Goal: Task Accomplishment & Management: Manage account settings

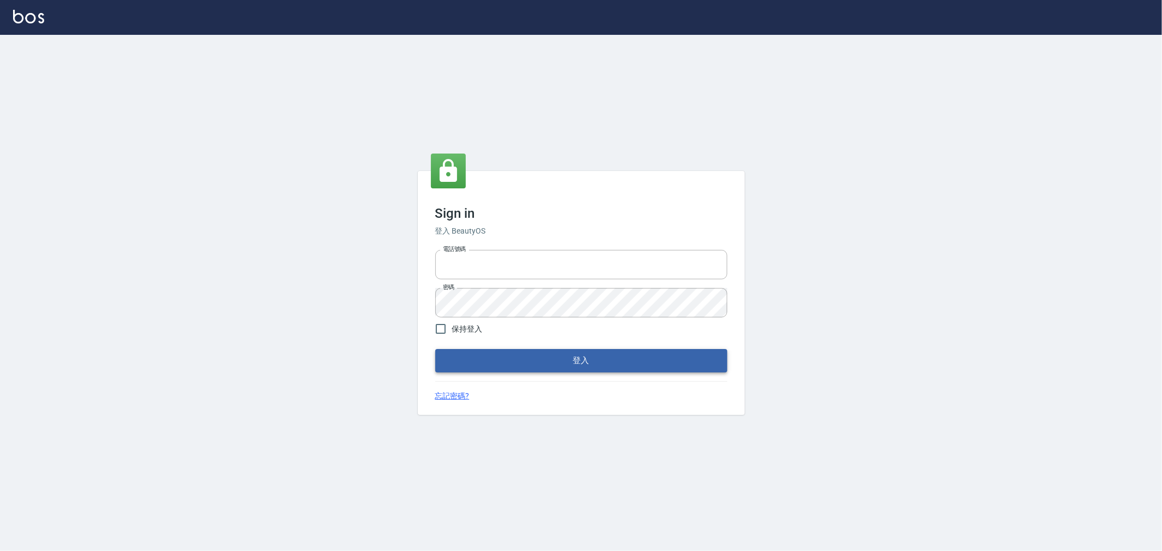
type input "0952064966"
click at [491, 357] on button "登入" at bounding box center [581, 360] width 292 height 23
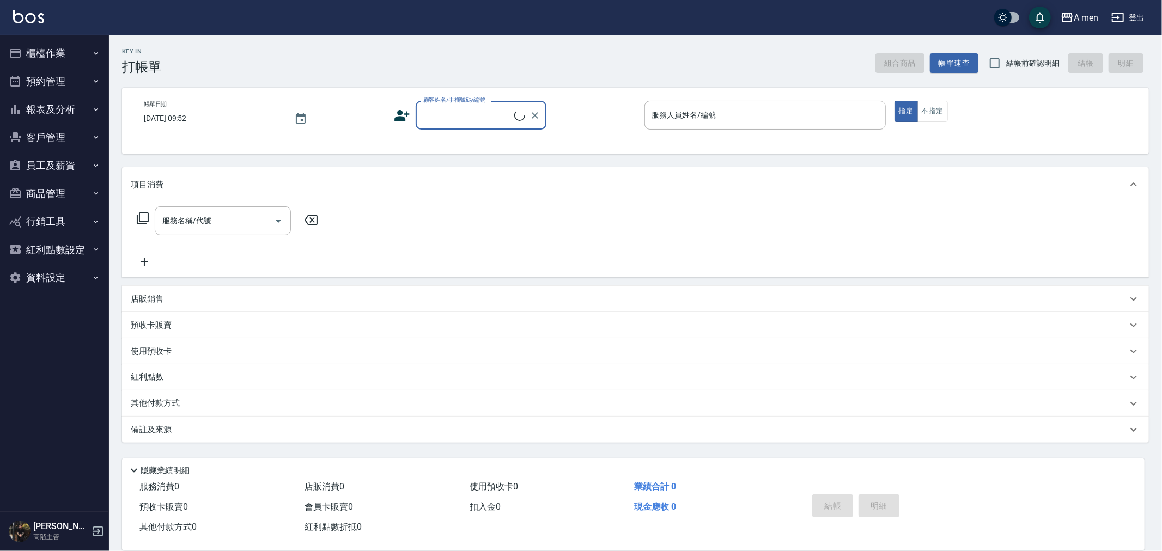
click at [60, 88] on button "預約管理" at bounding box center [54, 82] width 100 height 28
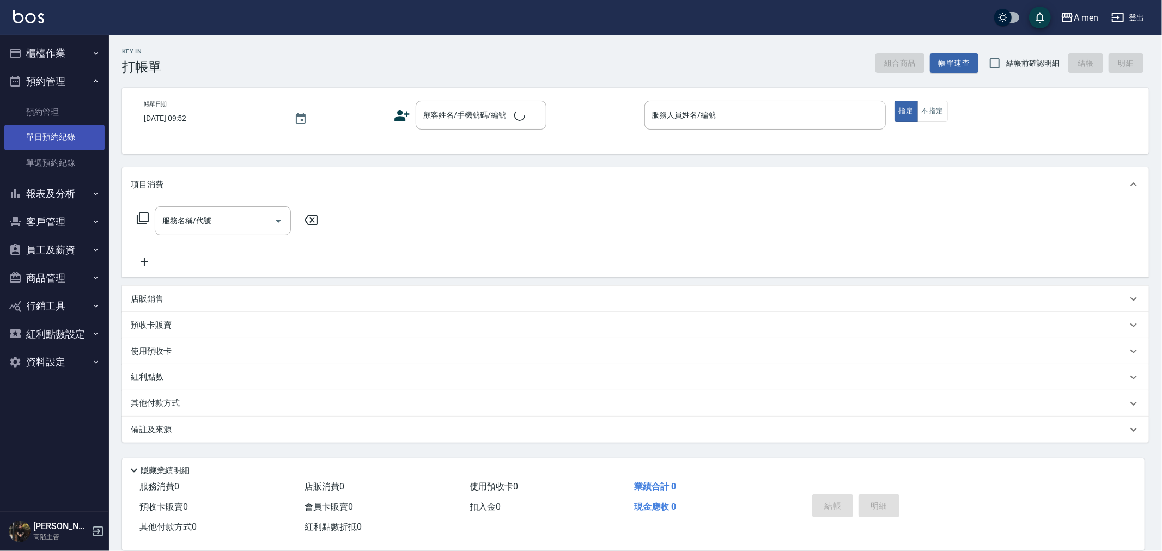
click at [52, 127] on link "單日預約紀錄" at bounding box center [54, 137] width 100 height 25
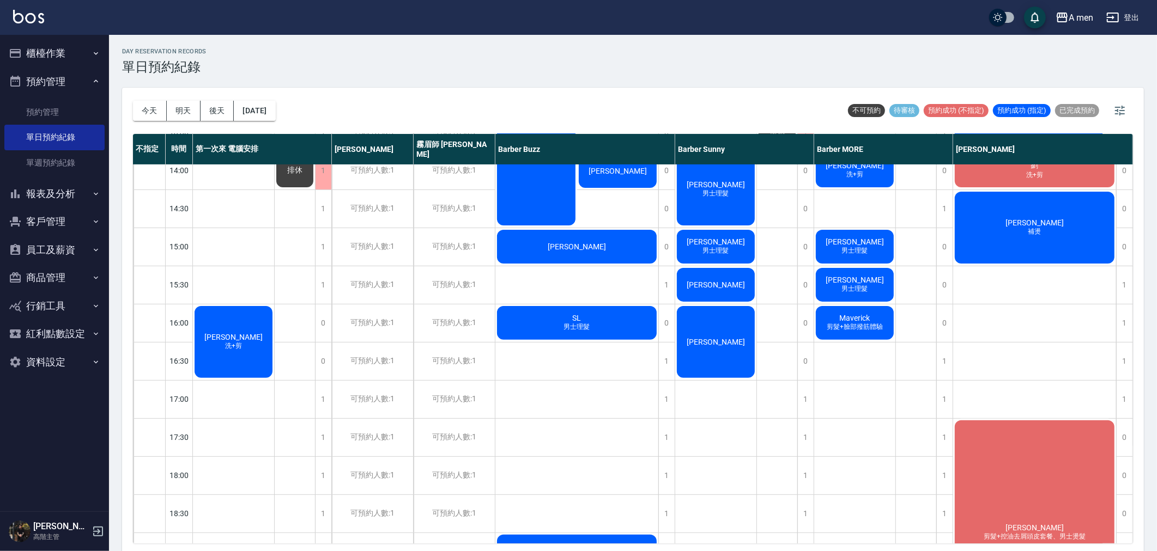
scroll to position [302, 0]
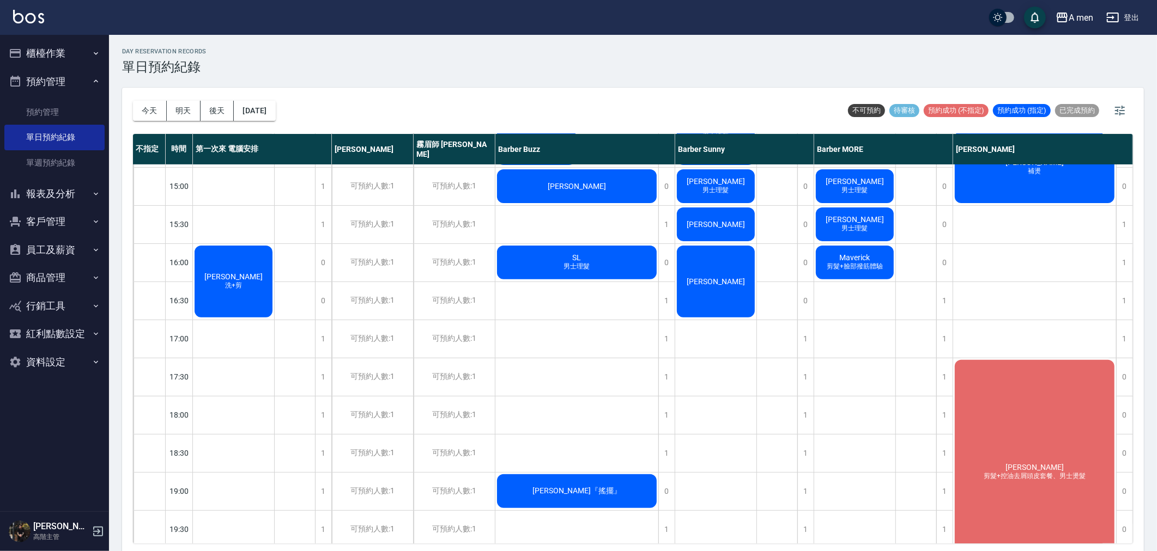
click at [243, 253] on div "[PERSON_NAME]+剪" at bounding box center [233, 281] width 81 height 75
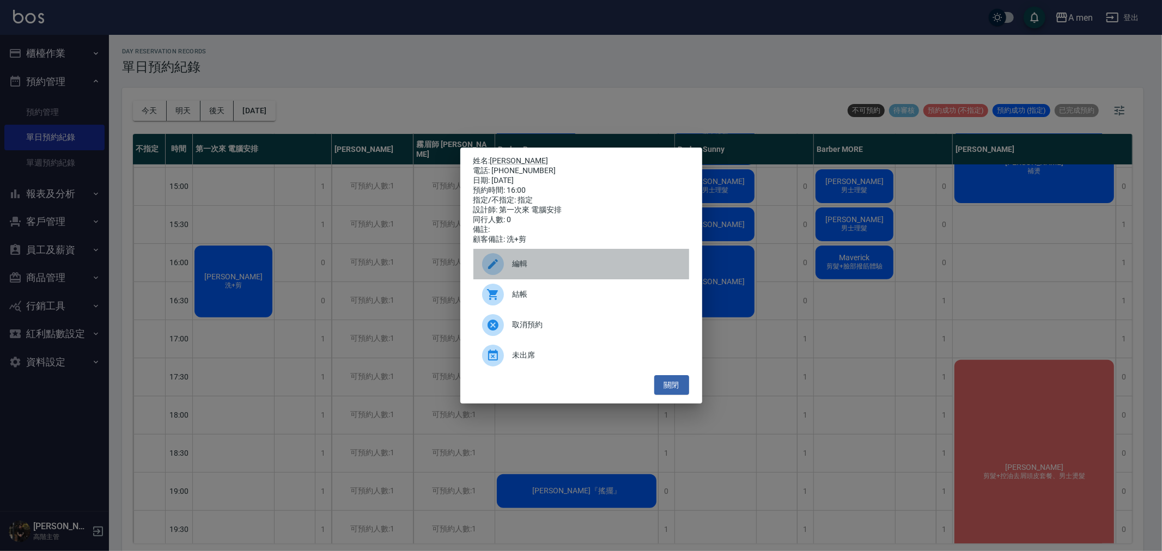
click at [473, 260] on div "編輯" at bounding box center [581, 264] width 216 height 31
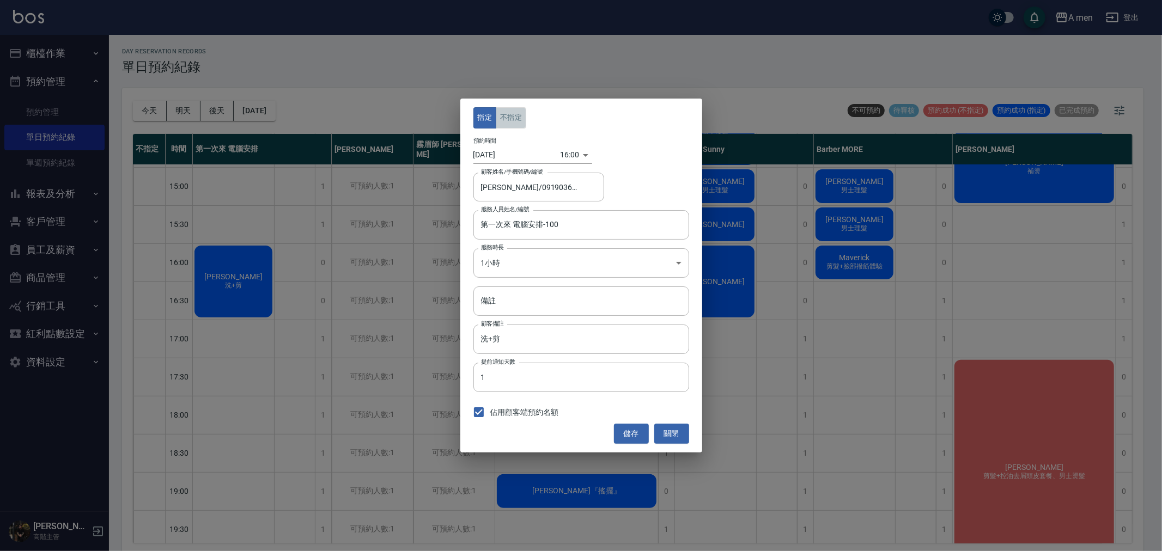
click at [506, 115] on button "不指定" at bounding box center [511, 117] width 31 height 21
click at [622, 429] on button "儲存" at bounding box center [631, 434] width 35 height 20
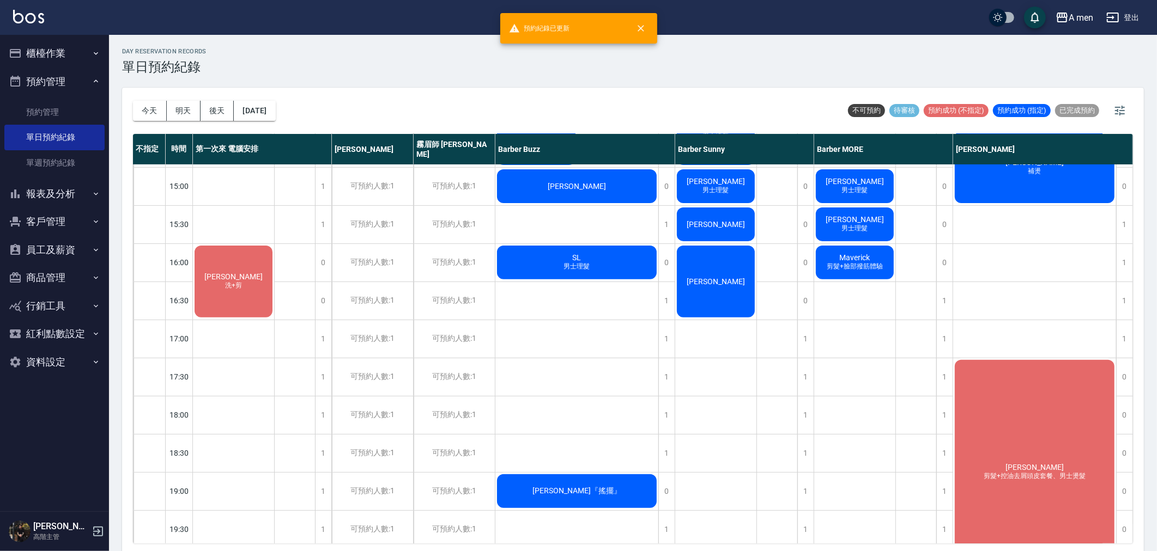
click at [233, 302] on div "[PERSON_NAME]+剪" at bounding box center [233, 281] width 81 height 75
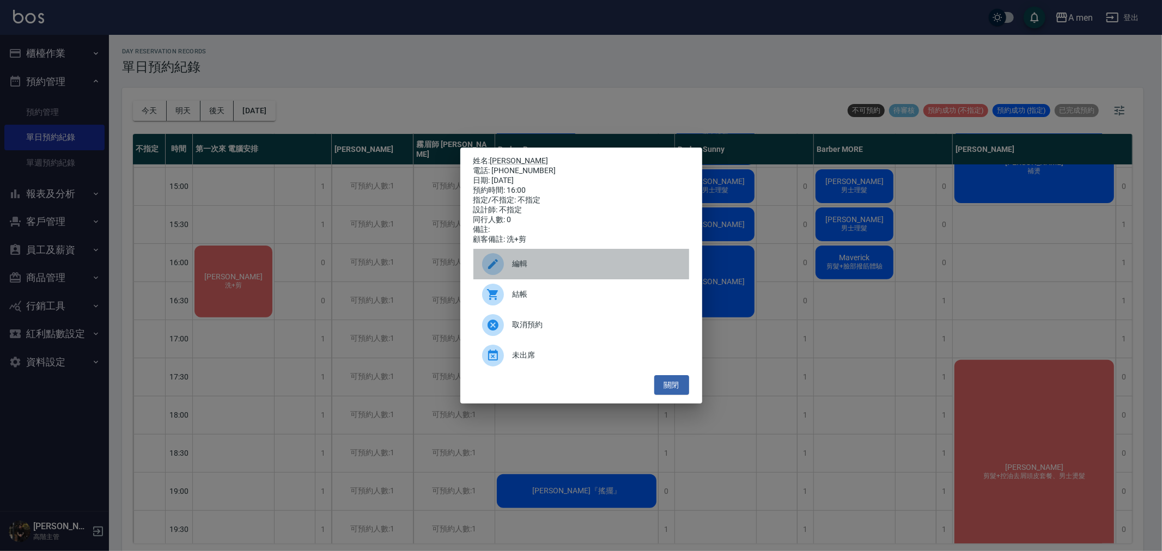
click at [515, 278] on div "編輯" at bounding box center [581, 264] width 216 height 31
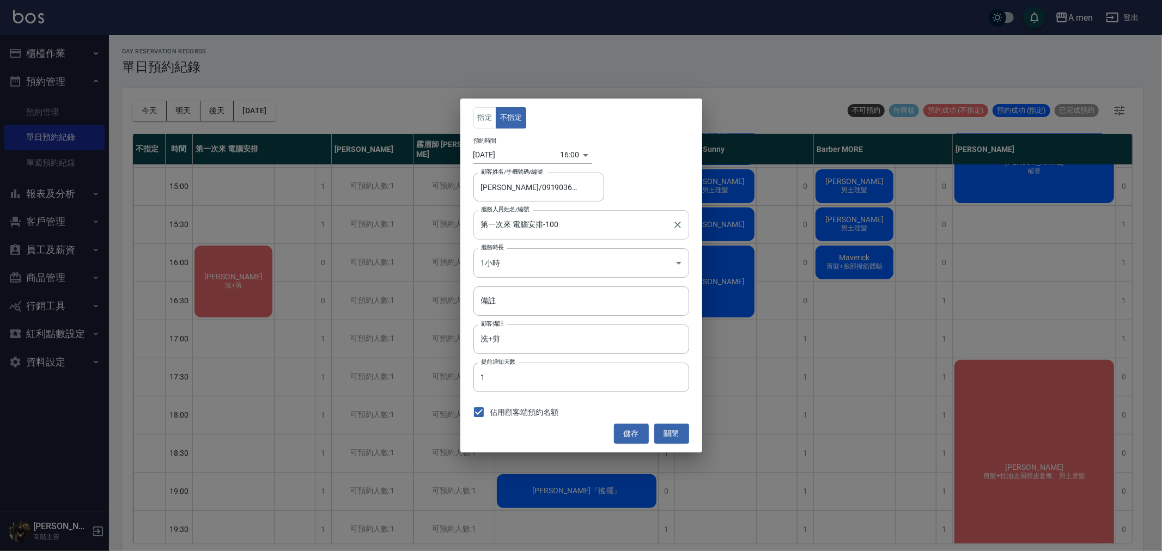
click at [510, 227] on input "第一次來 電腦安排-100" at bounding box center [573, 224] width 190 height 19
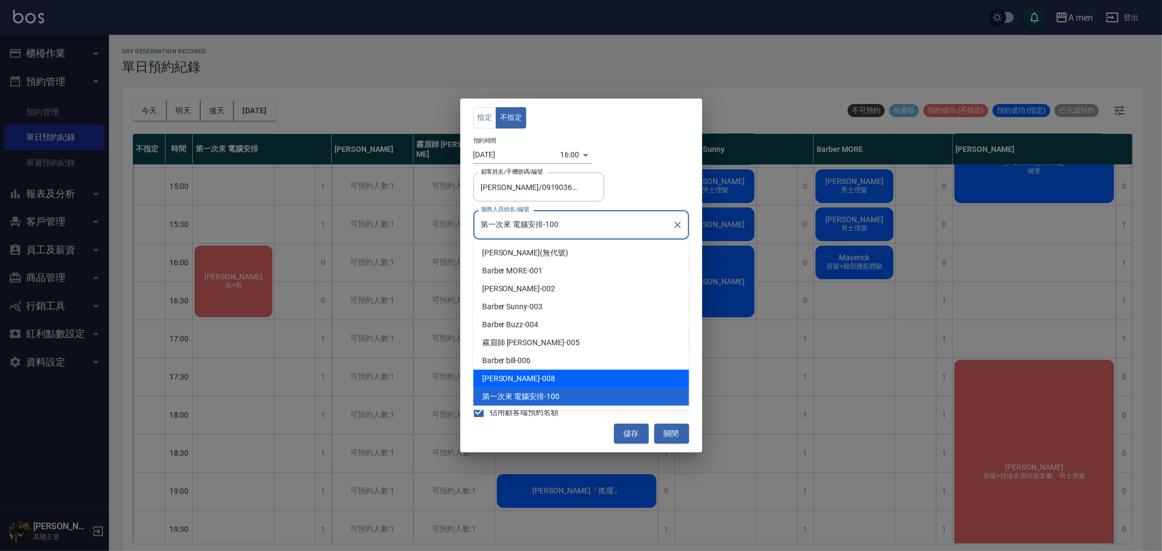
click at [524, 372] on div "Barber Garry -008" at bounding box center [581, 379] width 216 height 18
type input "Barber Garry-008"
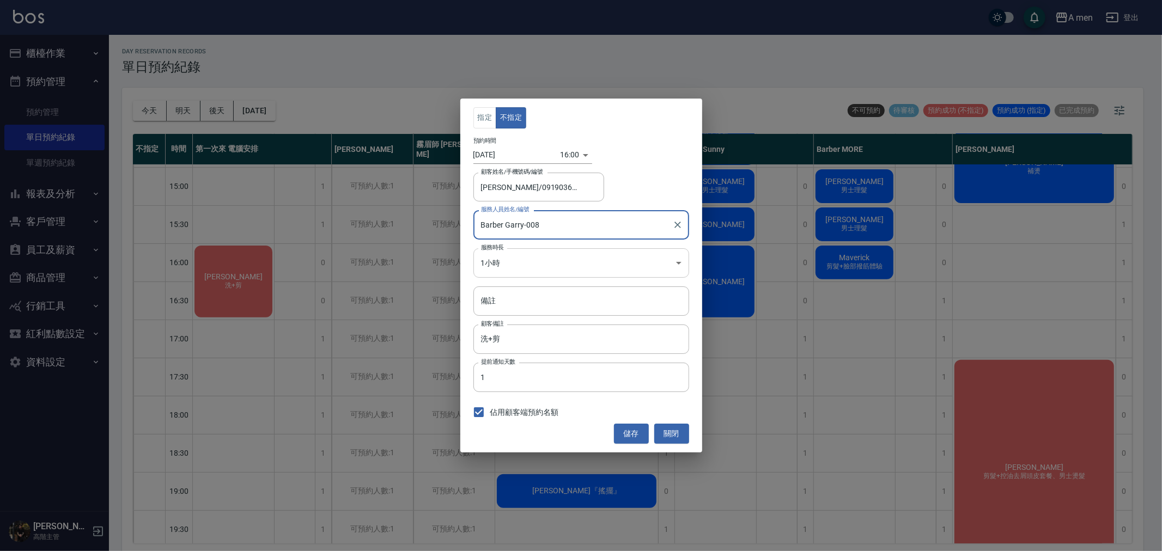
click at [539, 254] on body "A men 登出 櫃檯作業 打帳單 帳單列表 營業儀表板 現金收支登錄 高階收支登錄 材料自購登錄 每日結帳 排班表 現場電腦打卡 掃碼打卡 預約管理 預約管…" at bounding box center [581, 277] width 1162 height 555
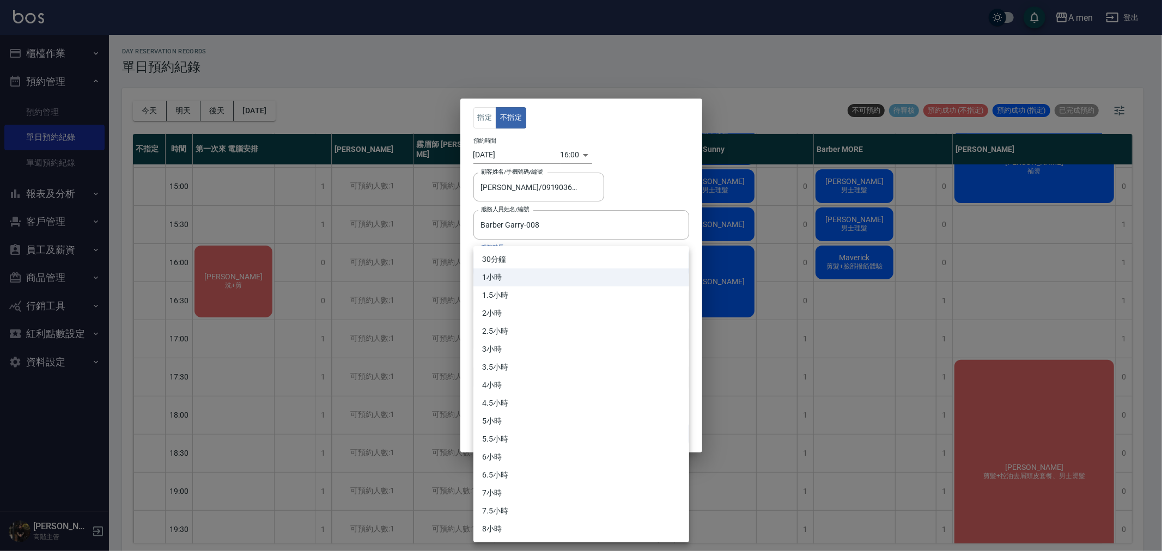
click at [508, 266] on li "30分鐘" at bounding box center [581, 260] width 216 height 18
type input "1"
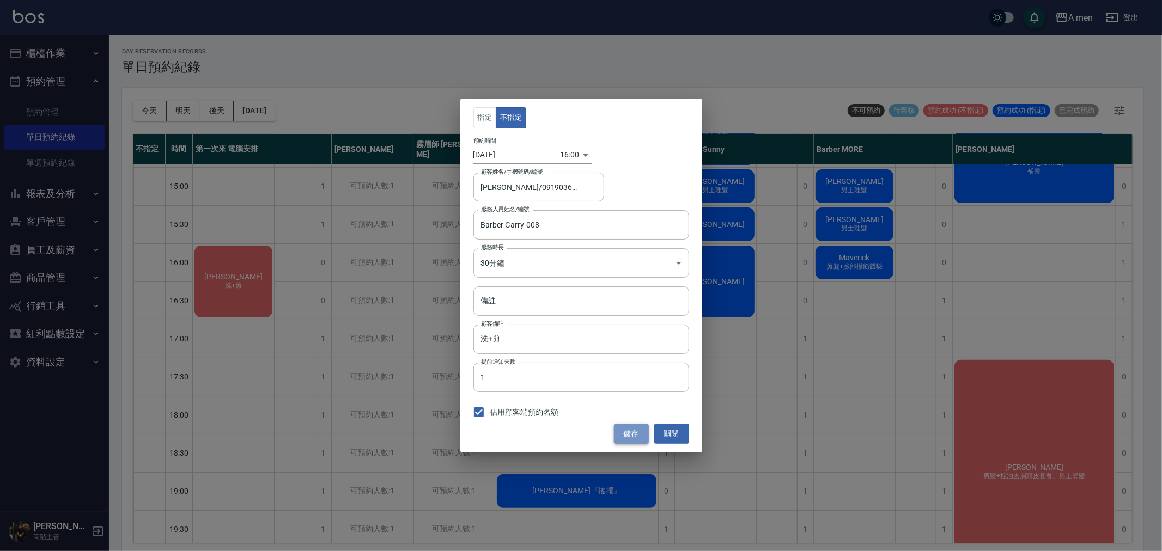
click at [624, 431] on button "儲存" at bounding box center [631, 434] width 35 height 20
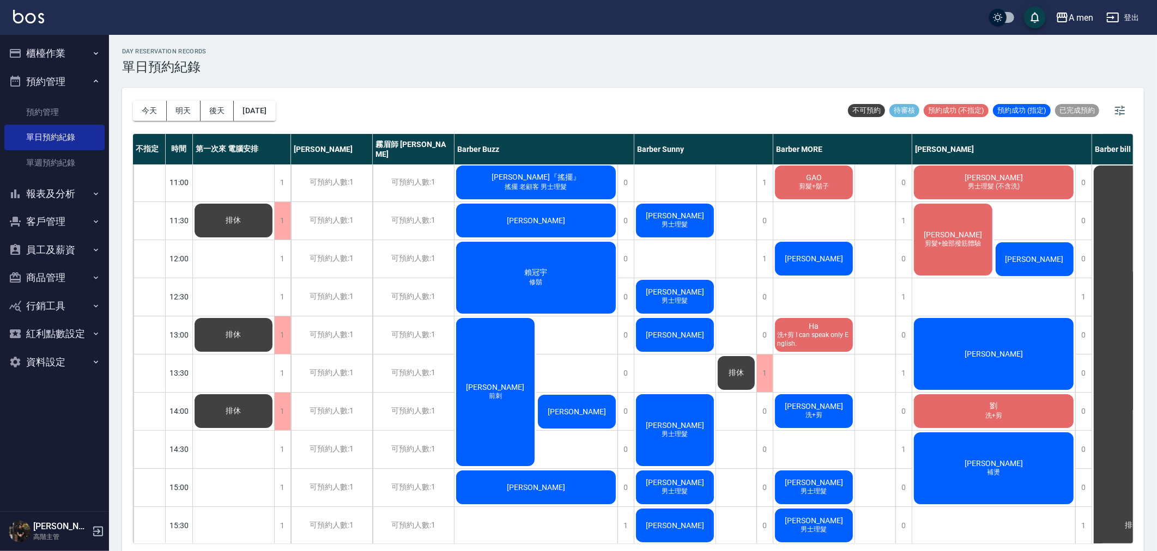
scroll to position [0, 0]
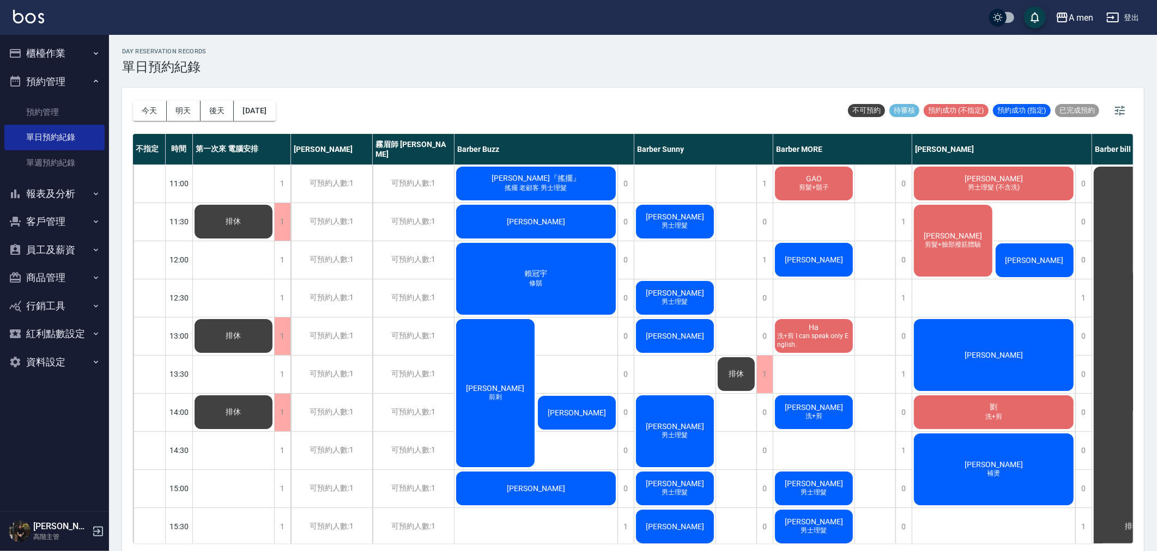
click at [944, 253] on div "[PERSON_NAME] 剪髮+臉部撥筋體驗" at bounding box center [953, 240] width 82 height 75
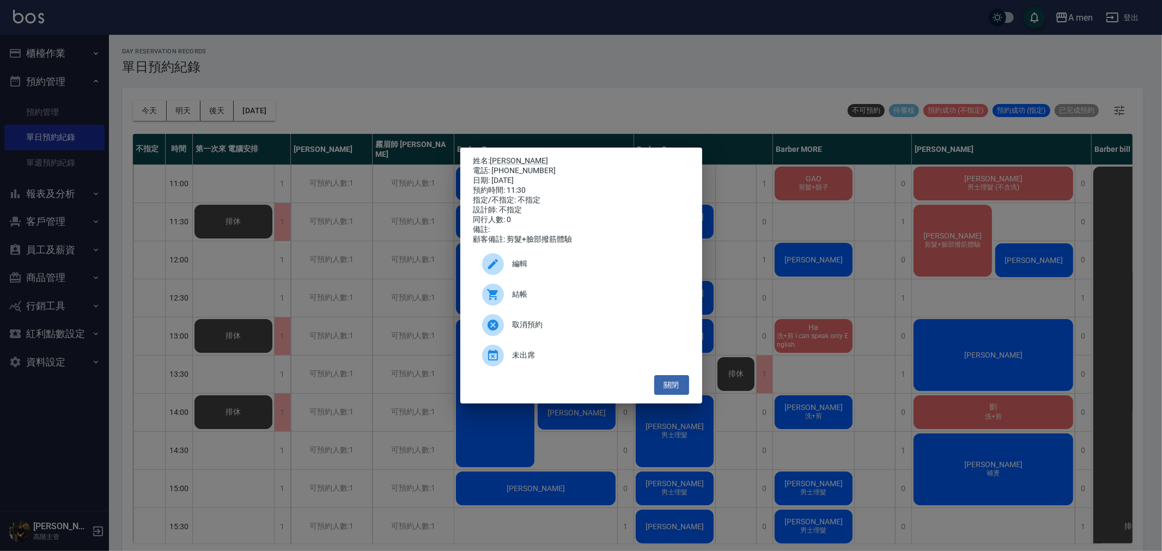
click at [521, 270] on span "編輯" at bounding box center [597, 263] width 168 height 11
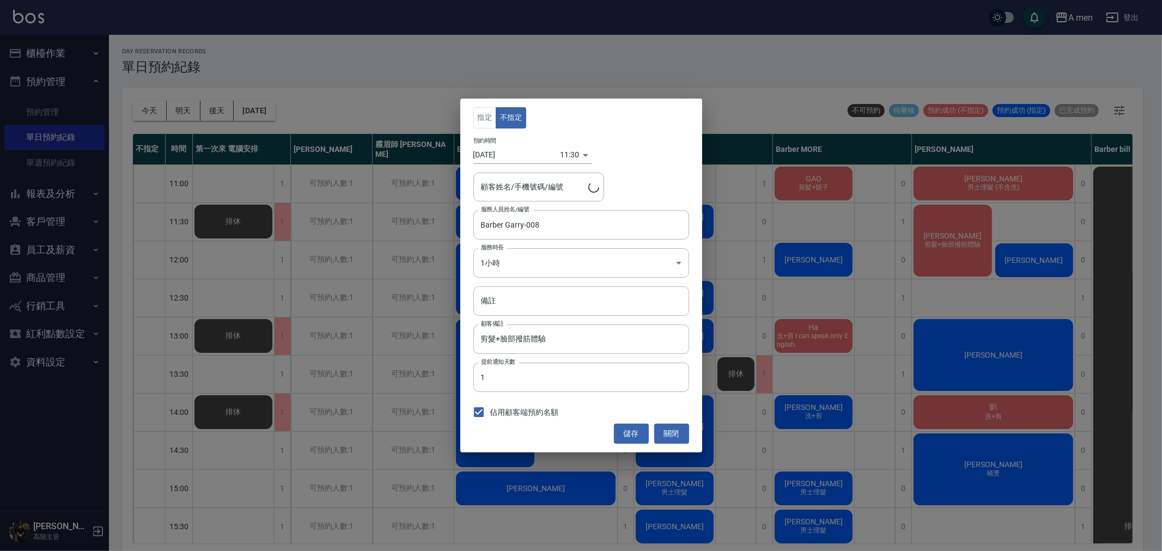
type input "[PERSON_NAME]/0960022055"
click at [508, 270] on body "A men 登出 櫃檯作業 打帳單 帳單列表 營業儀表板 現金收支登錄 高階收支登錄 材料自購登錄 每日結帳 排班表 現場電腦打卡 掃碼打卡 預約管理 預約管…" at bounding box center [581, 277] width 1162 height 555
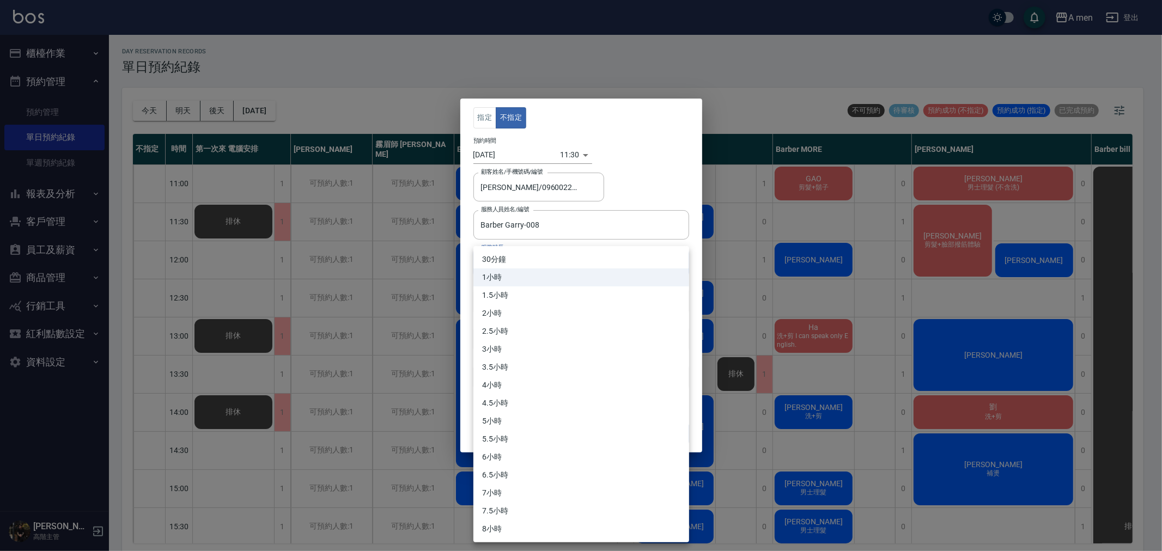
click at [507, 262] on li "30分鐘" at bounding box center [581, 260] width 216 height 18
type input "1"
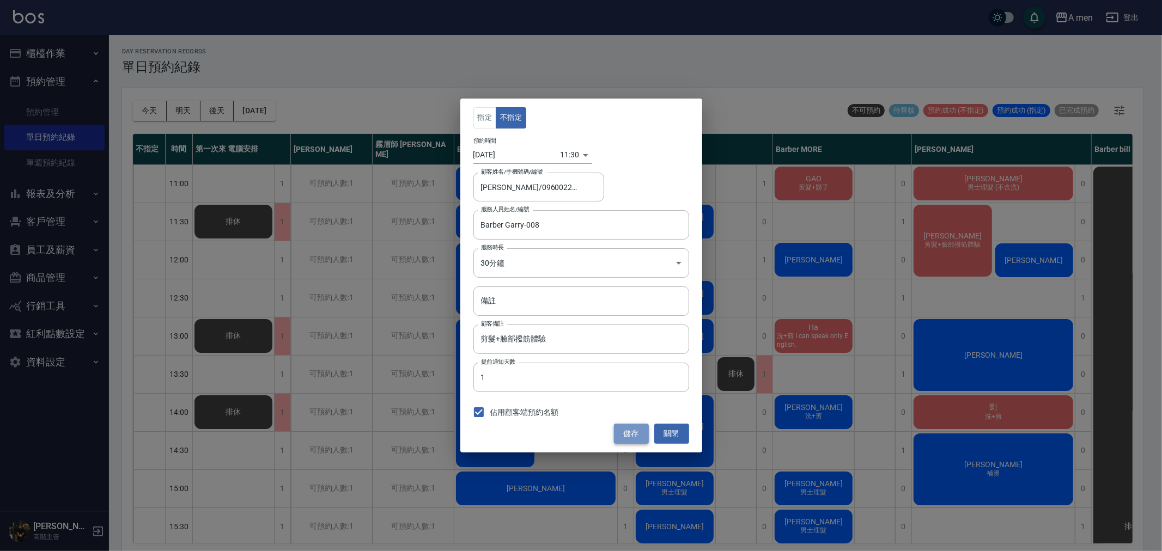
click at [643, 442] on button "儲存" at bounding box center [631, 434] width 35 height 20
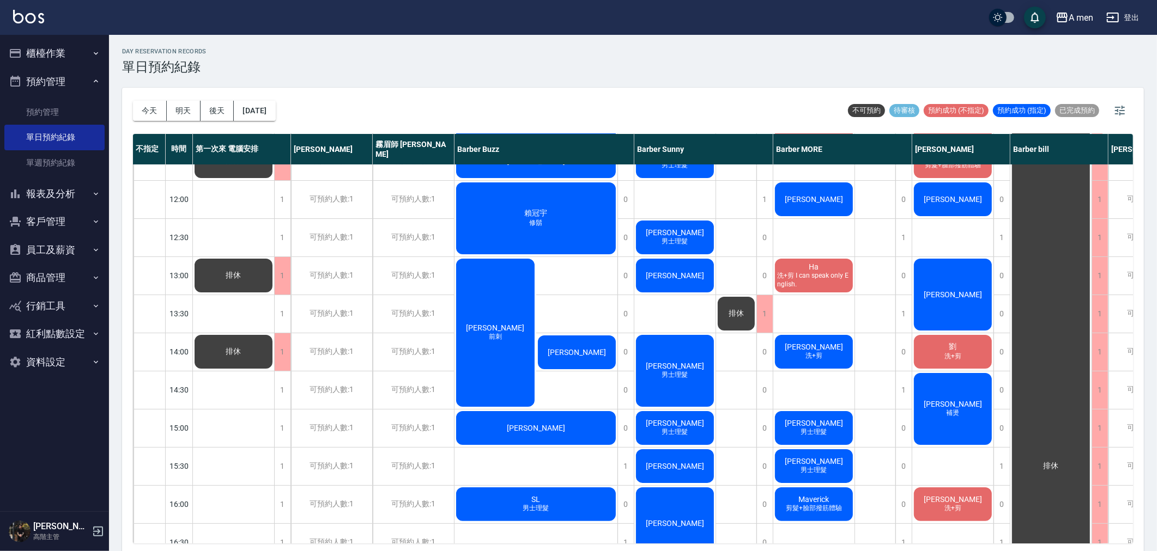
scroll to position [121, 0]
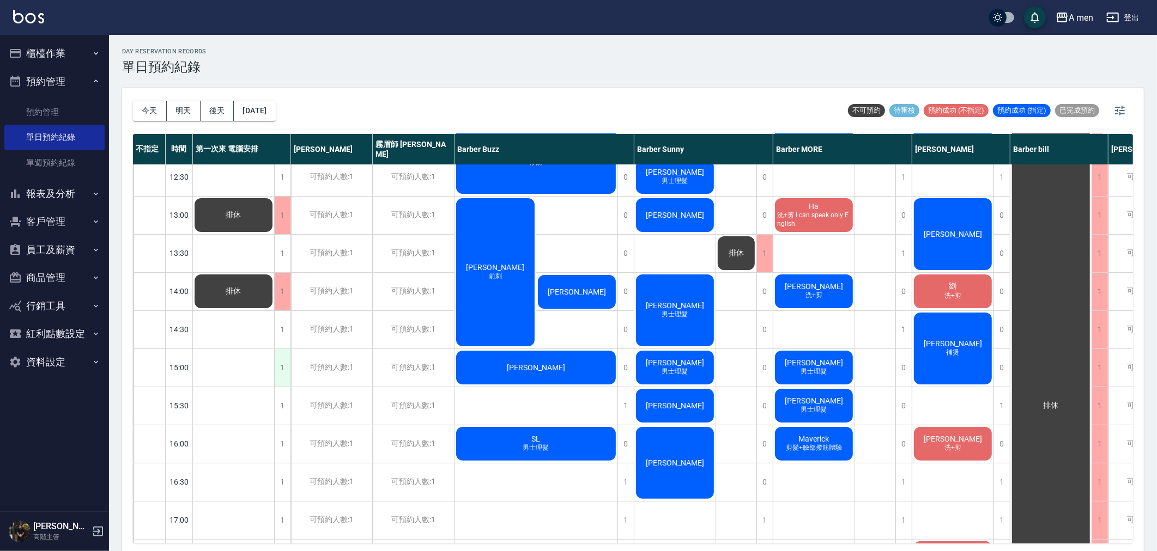
click at [279, 363] on div "1" at bounding box center [282, 368] width 16 height 38
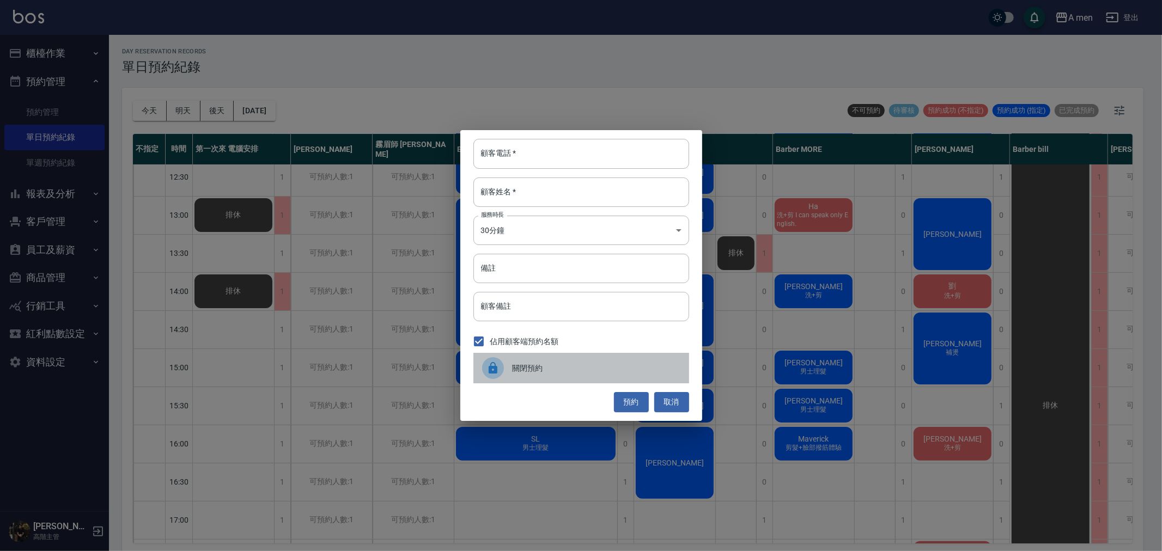
click at [534, 373] on span "關閉預約" at bounding box center [597, 368] width 168 height 11
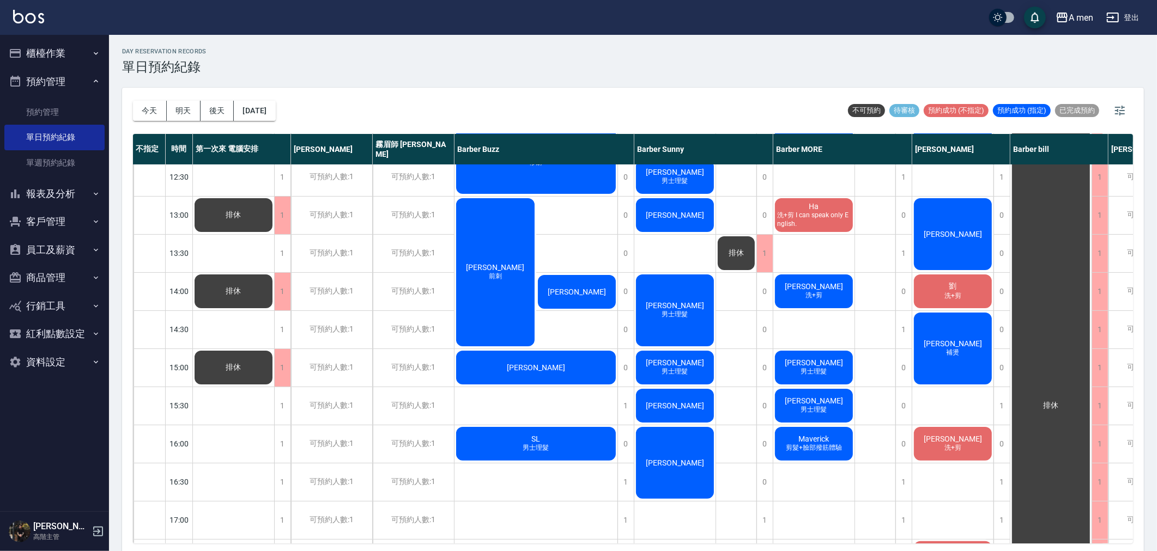
click at [273, 444] on div "排休 排休 排休 排休" at bounding box center [234, 520] width 82 height 953
click at [278, 443] on div "1" at bounding box center [282, 444] width 16 height 38
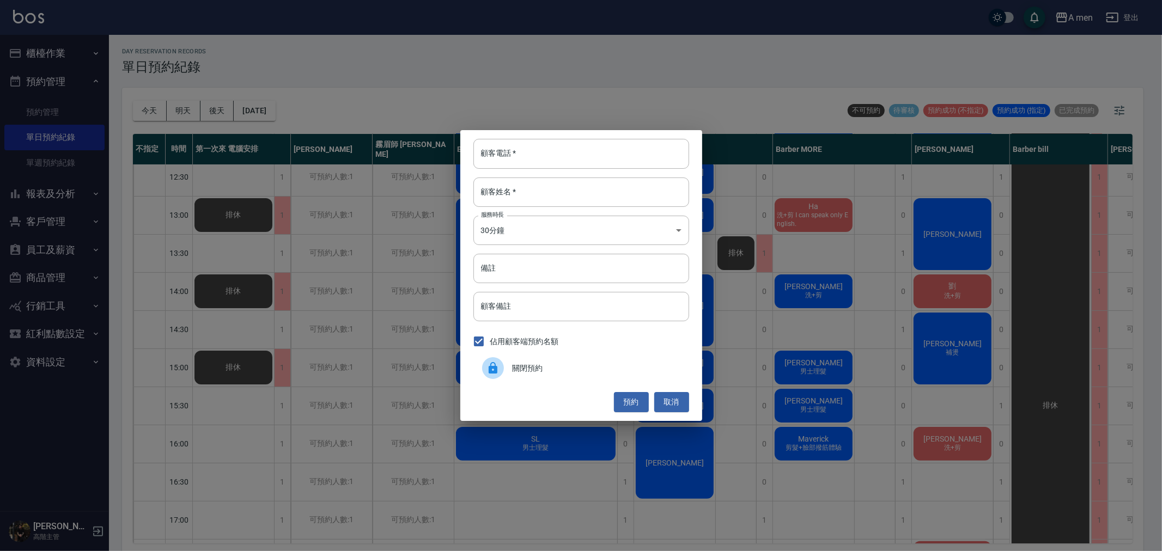
click at [505, 361] on div at bounding box center [497, 368] width 31 height 22
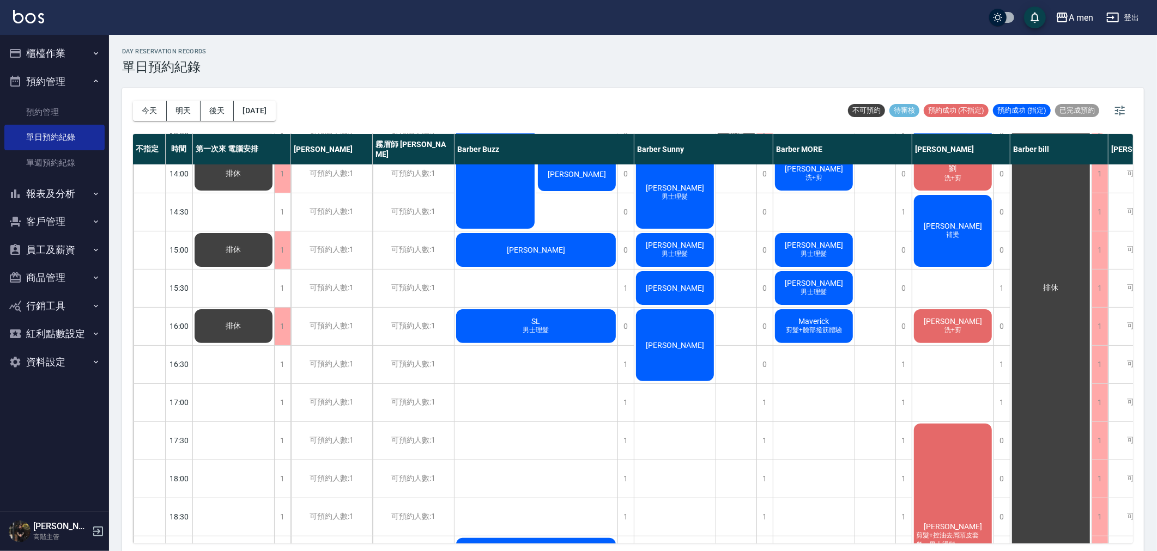
scroll to position [242, 0]
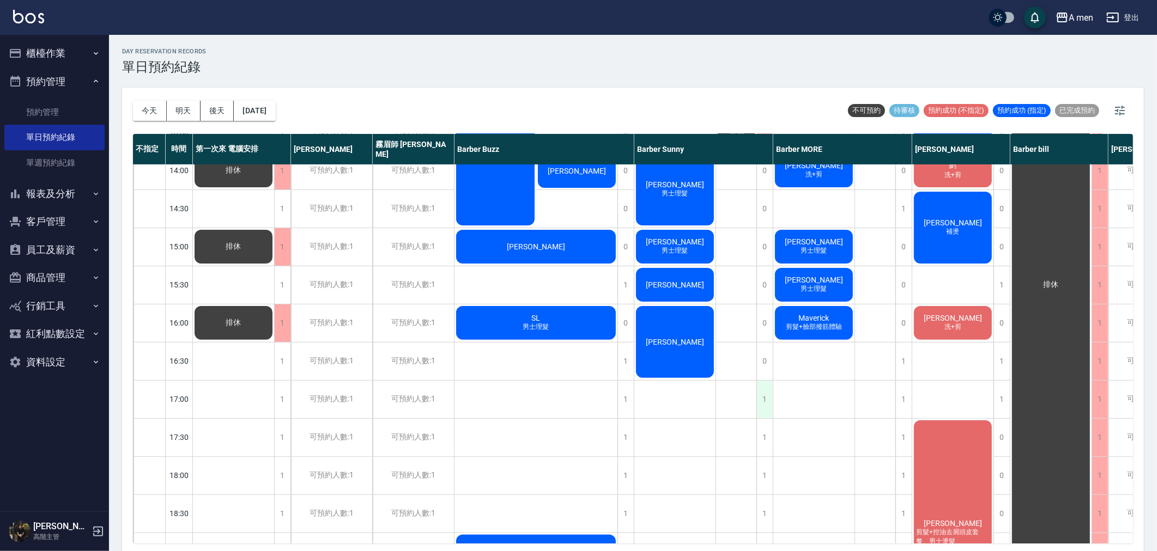
click at [759, 401] on div "1" at bounding box center [764, 400] width 16 height 38
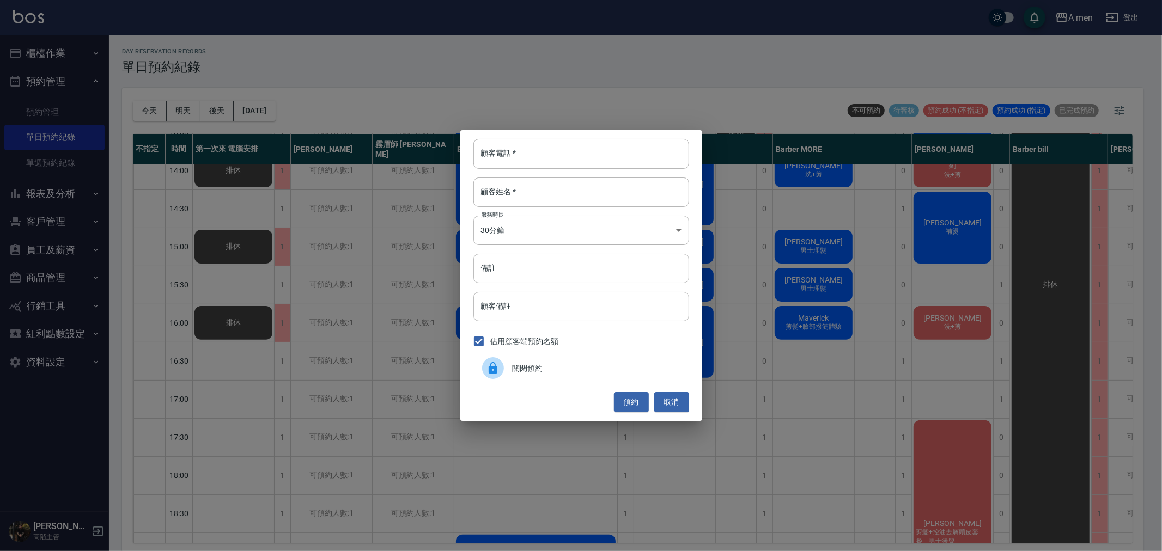
click at [594, 363] on span "關閉預約" at bounding box center [597, 368] width 168 height 11
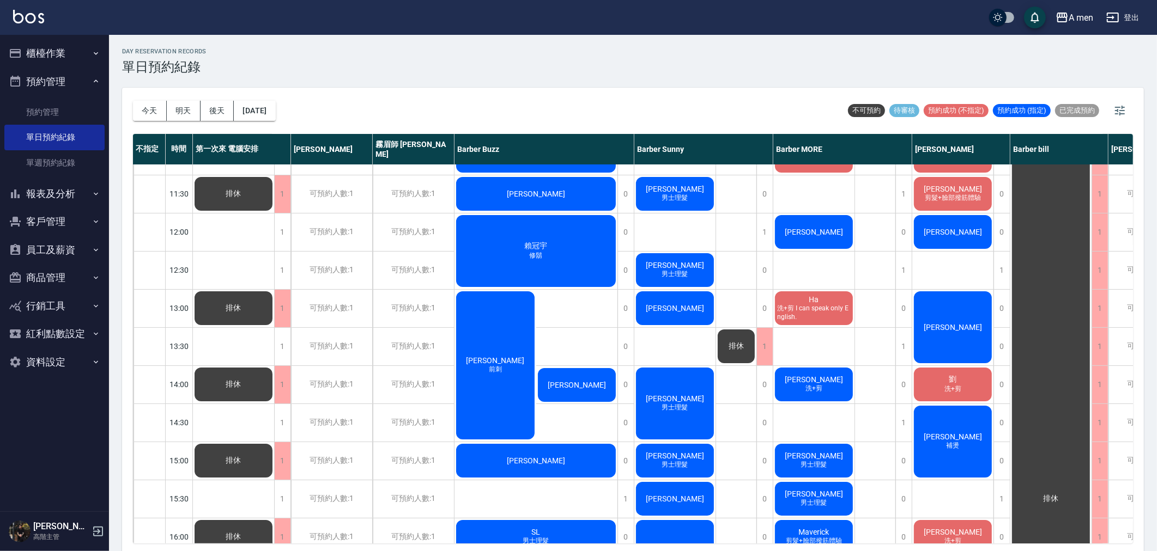
scroll to position [0, 0]
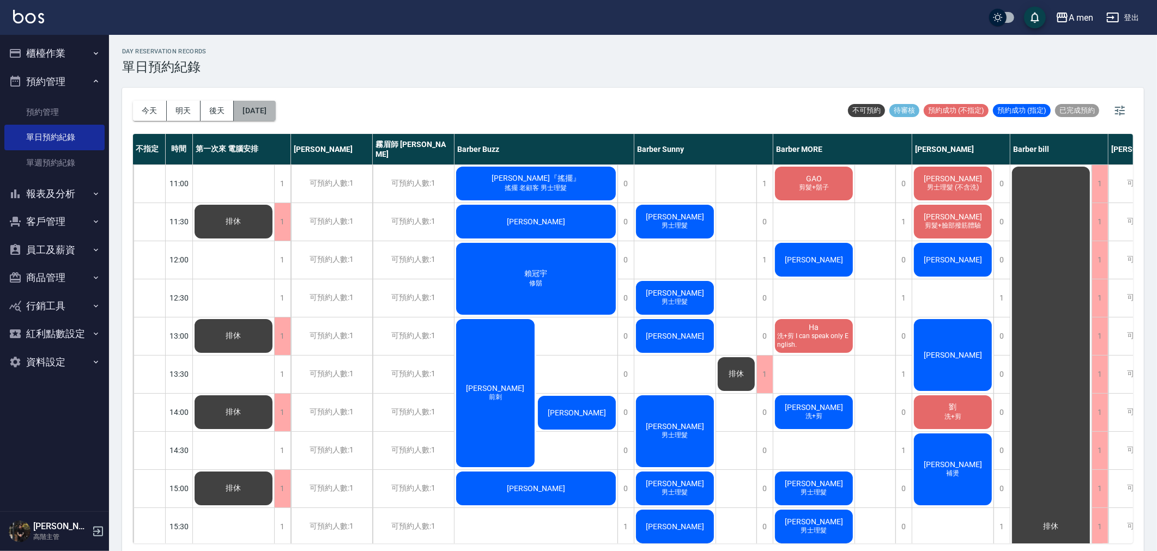
click at [253, 112] on button "[DATE]" at bounding box center [254, 111] width 41 height 20
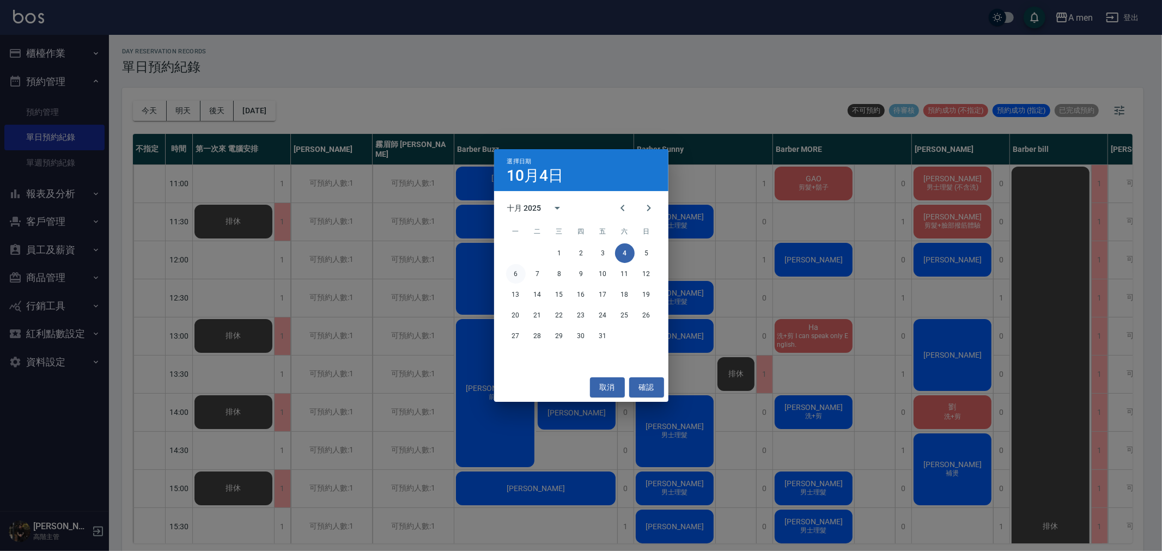
click at [515, 278] on button "6" at bounding box center [516, 274] width 20 height 20
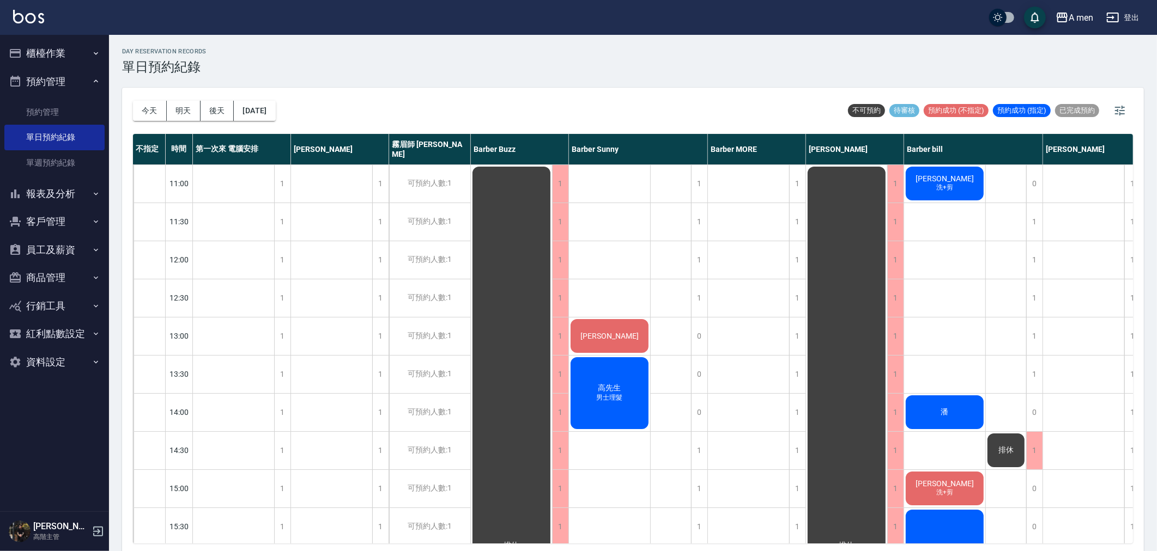
click at [257, 123] on div "[DATE] [DATE] [DATE] [DATE]" at bounding box center [204, 111] width 143 height 46
click at [267, 118] on button "[DATE]" at bounding box center [254, 111] width 41 height 20
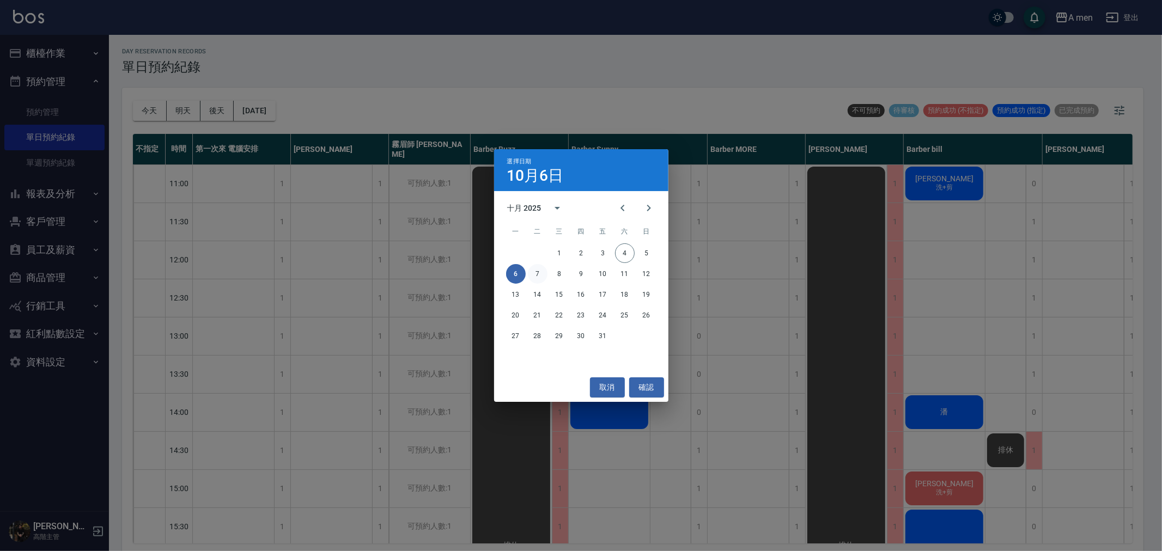
click at [541, 269] on button "7" at bounding box center [538, 274] width 20 height 20
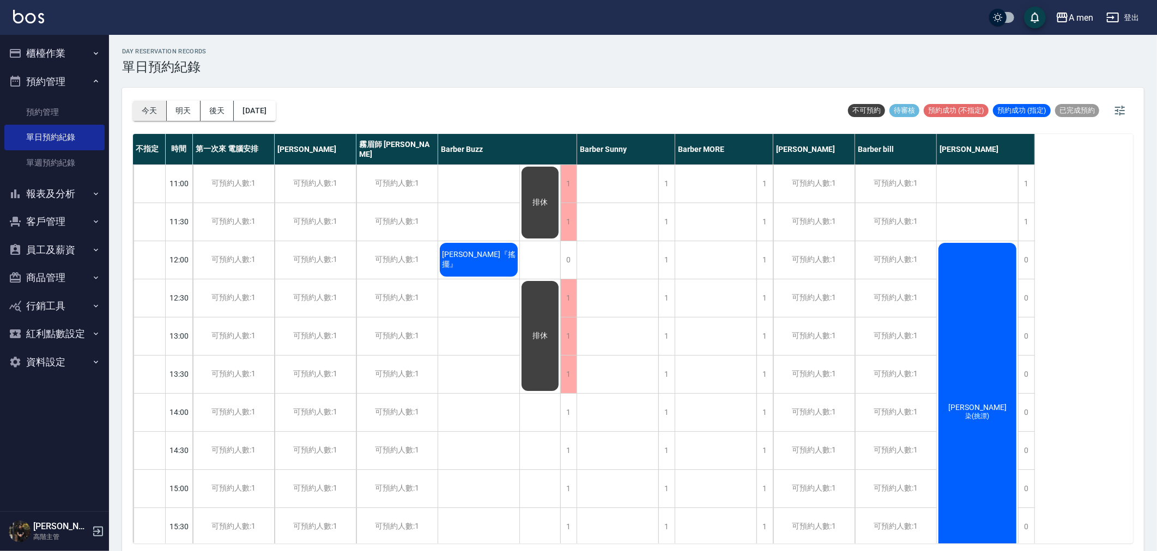
click at [155, 117] on button "今天" at bounding box center [150, 111] width 34 height 20
